Goal: Task Accomplishment & Management: Manage account settings

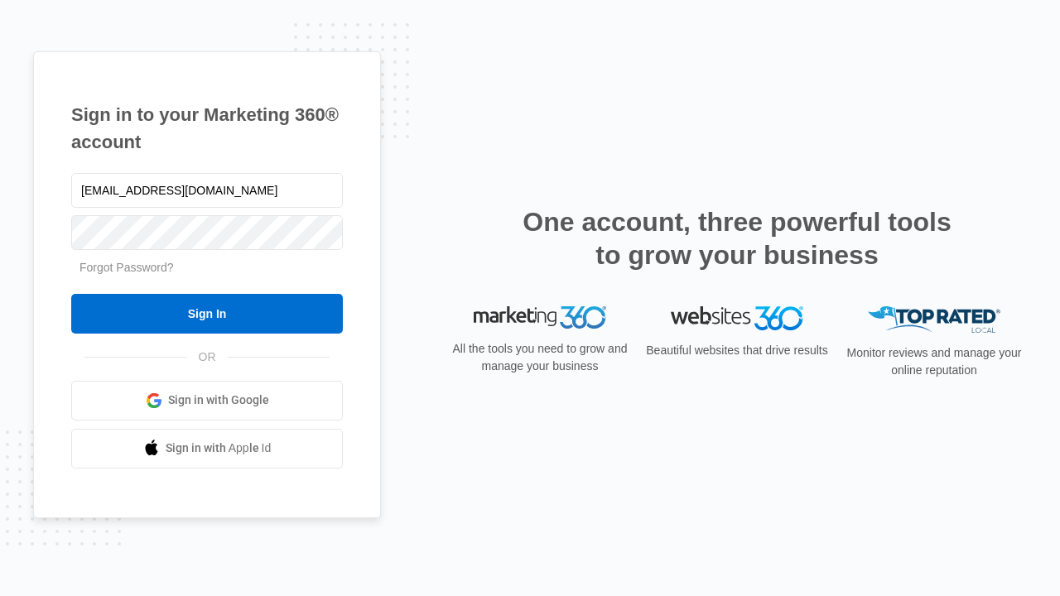
type input "dankie614@gmail.com"
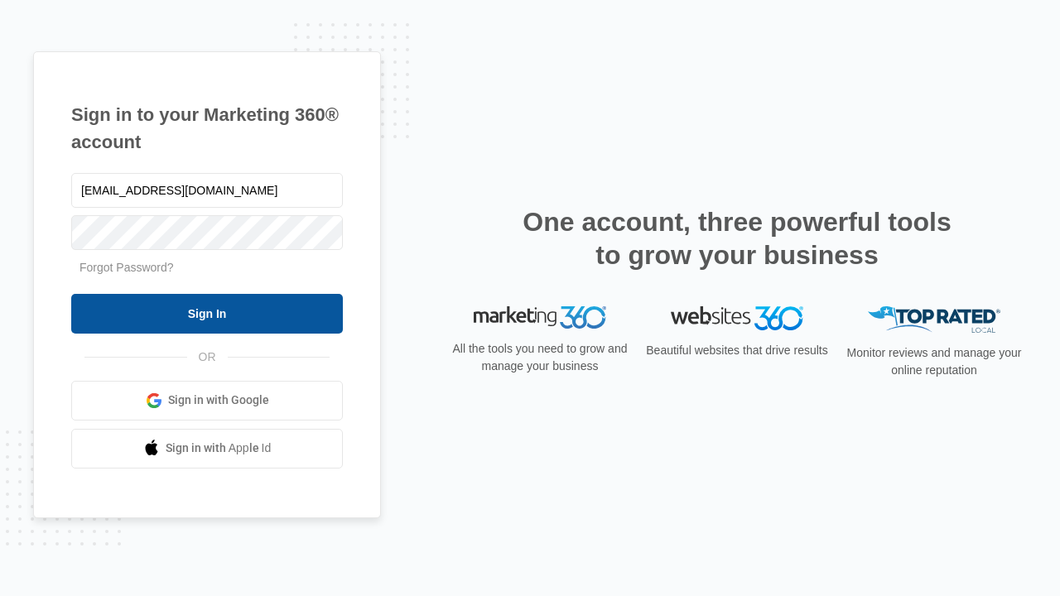
click at [207, 313] on input "Sign In" at bounding box center [207, 314] width 272 height 40
